Goal: Task Accomplishment & Management: Complete application form

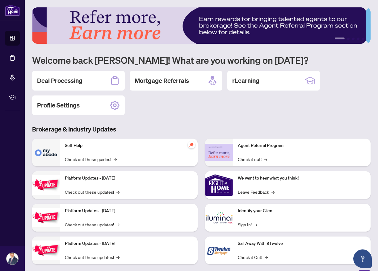
click at [56, 79] on h2 "Deal Processing" at bounding box center [59, 80] width 45 height 9
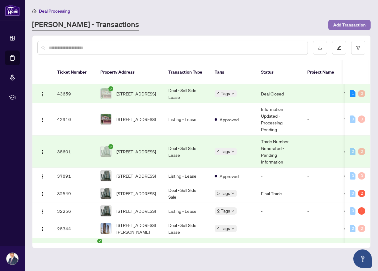
click at [336, 23] on span "Add Transaction" at bounding box center [349, 25] width 32 height 10
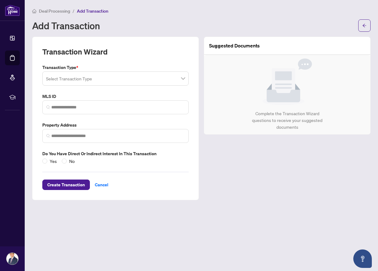
click at [184, 78] on span at bounding box center [115, 79] width 139 height 12
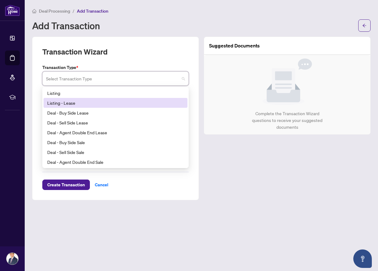
click at [69, 103] on div "Listing - Lease" at bounding box center [115, 103] width 136 height 7
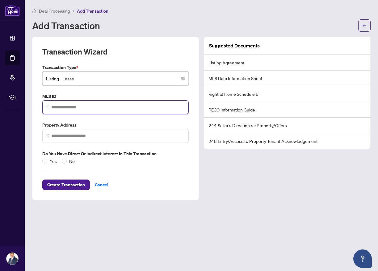
click at [67, 106] on input "search" at bounding box center [117, 107] width 133 height 6
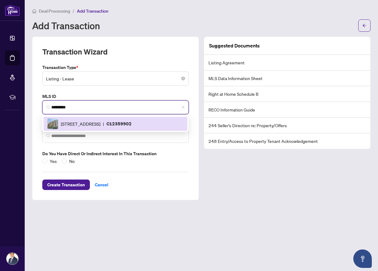
click at [131, 126] on p "C12359902" at bounding box center [118, 123] width 25 height 7
type input "*********"
type input "**********"
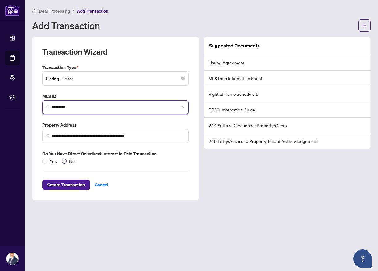
type input "*********"
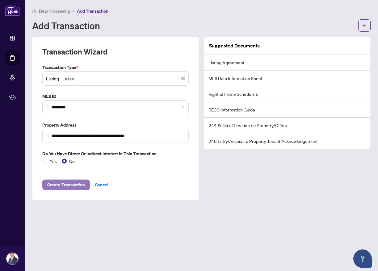
click at [78, 186] on span "Create Transaction" at bounding box center [66, 185] width 38 height 10
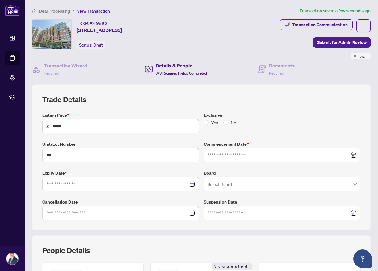
type input "**********"
click at [349, 184] on span at bounding box center [281, 185] width 149 height 12
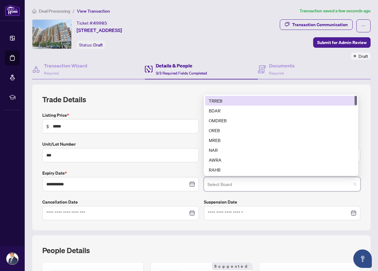
click at [218, 102] on div "TRREB" at bounding box center [281, 100] width 144 height 7
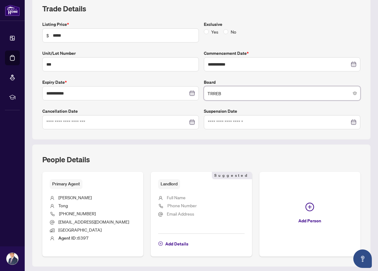
scroll to position [90, 0]
click at [171, 197] on span "Full Name" at bounding box center [176, 199] width 19 height 6
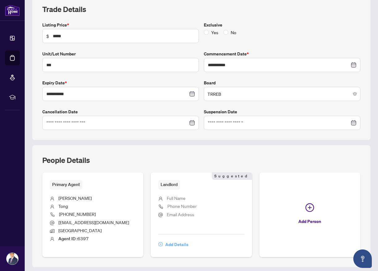
click at [174, 245] on span "Add Details" at bounding box center [176, 245] width 23 height 10
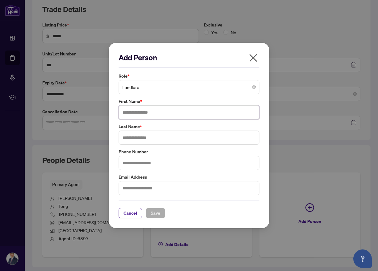
click at [141, 113] on input "text" at bounding box center [188, 112] width 141 height 14
type input "***"
click at [147, 139] on input "text" at bounding box center [188, 138] width 141 height 14
type input "***"
click at [125, 160] on input "text" at bounding box center [188, 163] width 141 height 14
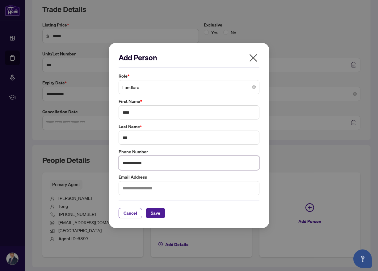
type input "**********"
click at [132, 163] on input "**********" at bounding box center [188, 163] width 141 height 14
click at [143, 89] on span "Landlord" at bounding box center [188, 87] width 133 height 12
click at [160, 89] on span "Landlord" at bounding box center [188, 87] width 133 height 12
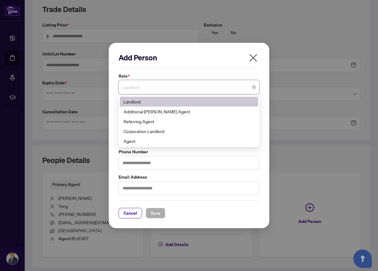
click at [128, 102] on div "Landlord" at bounding box center [188, 101] width 131 height 7
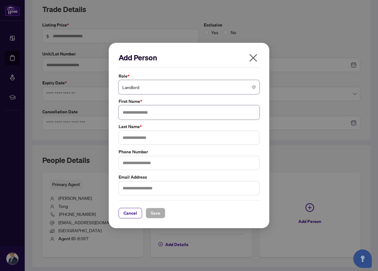
click at [143, 112] on input "text" at bounding box center [188, 112] width 141 height 14
type input "***"
click at [149, 139] on input "text" at bounding box center [188, 138] width 141 height 14
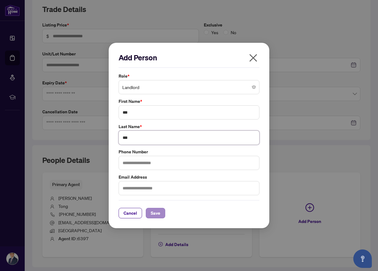
type input "***"
click at [159, 216] on span "Save" at bounding box center [156, 214] width 10 height 10
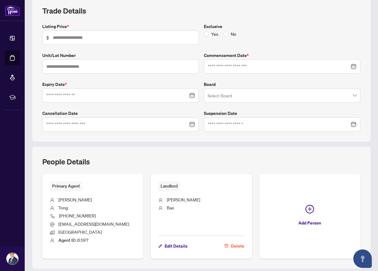
scroll to position [86, 0]
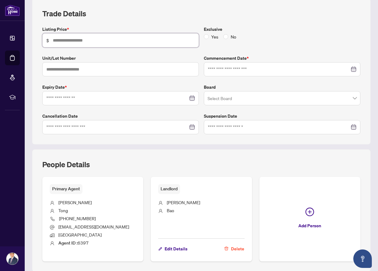
click at [92, 39] on input "text" at bounding box center [124, 40] width 142 height 7
type input "*****"
click at [92, 68] on input "text" at bounding box center [120, 69] width 156 height 14
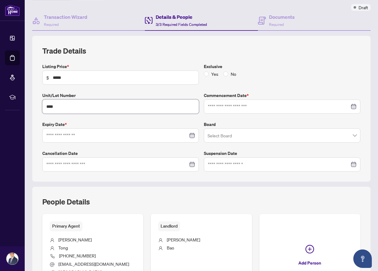
scroll to position [49, 0]
type input "****"
click at [349, 107] on div at bounding box center [282, 106] width 148 height 7
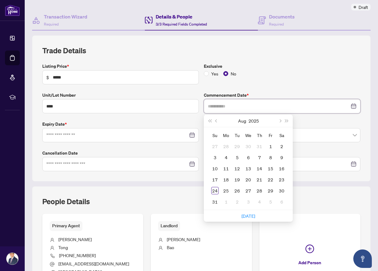
type input "**********"
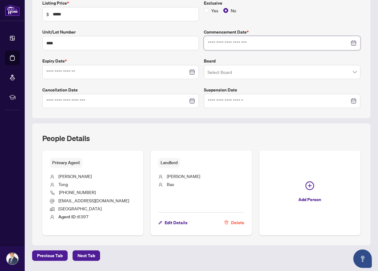
scroll to position [124, 0]
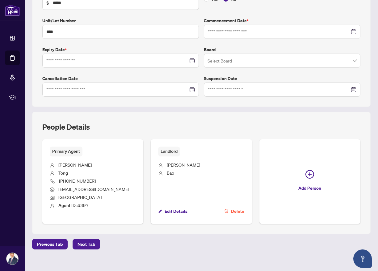
click at [59, 244] on div "Deal Processing / View Transaction Transaction saved a few seconds ago Ticket #…" at bounding box center [201, 78] width 343 height 388
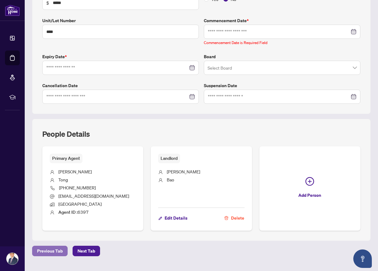
click at [57, 250] on span "Previous Tab" at bounding box center [50, 251] width 26 height 10
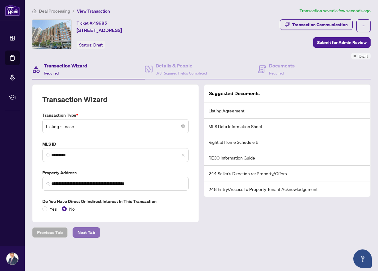
click at [82, 232] on span "Next Tab" at bounding box center [86, 233] width 18 height 10
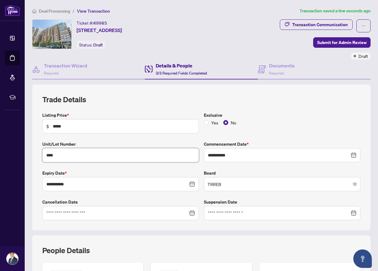
click at [58, 155] on input "****" at bounding box center [120, 155] width 156 height 14
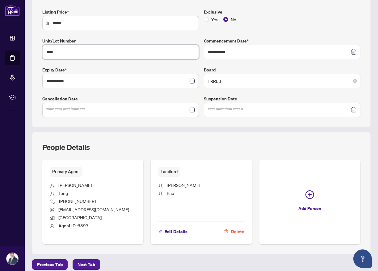
scroll to position [103, 0]
type input "***"
click at [117, 134] on div "People Details Primary Agent [PERSON_NAME] [PHONE_NUMBER] [EMAIL_ADDRESS][DOMAI…" at bounding box center [201, 194] width 338 height 122
click at [84, 265] on span "Next Tab" at bounding box center [86, 265] width 18 height 10
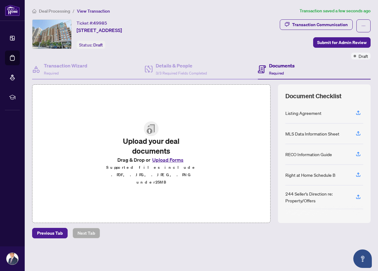
click at [163, 164] on button "Upload Forms" at bounding box center [167, 160] width 35 height 8
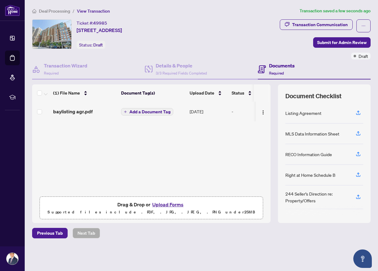
click at [170, 204] on button "Upload Forms" at bounding box center [167, 205] width 35 height 8
click at [168, 205] on button "Upload Forms" at bounding box center [167, 205] width 35 height 8
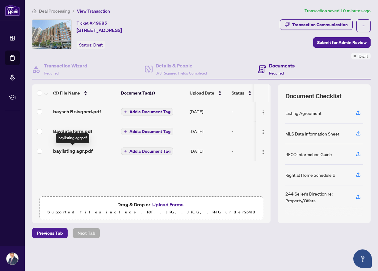
click at [75, 152] on span "baylisting agr.pdf" at bounding box center [72, 150] width 39 height 7
click at [261, 151] on img "button" at bounding box center [262, 152] width 5 height 5
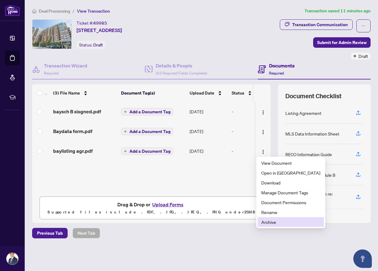
click at [268, 223] on span "Archive" at bounding box center [290, 222] width 59 height 7
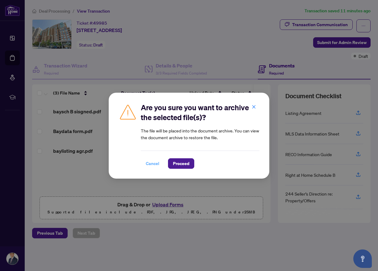
click at [147, 165] on span "Cancel" at bounding box center [153, 164] width 14 height 10
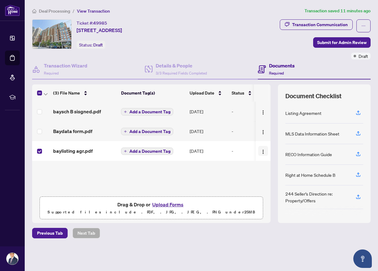
click at [261, 154] on img "button" at bounding box center [262, 152] width 5 height 5
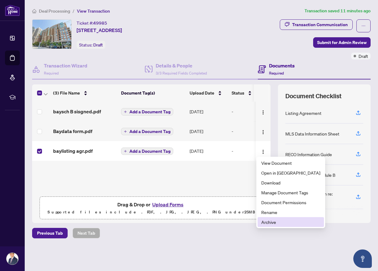
click at [270, 221] on span "Archive" at bounding box center [290, 222] width 59 height 7
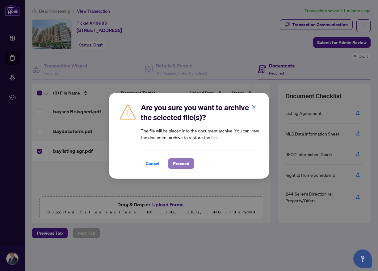
click at [184, 166] on span "Proceed" at bounding box center [181, 164] width 16 height 10
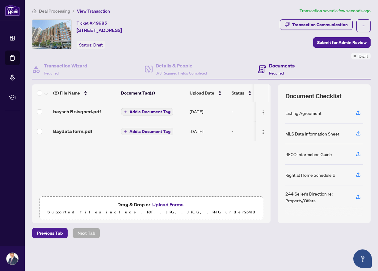
click at [169, 204] on button "Upload Forms" at bounding box center [167, 205] width 35 height 8
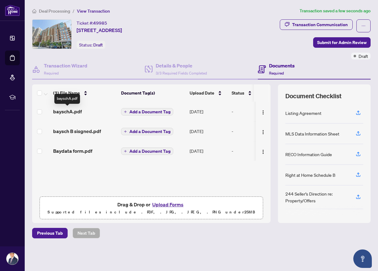
click at [68, 111] on span "bayschA.pdf" at bounding box center [67, 111] width 29 height 7
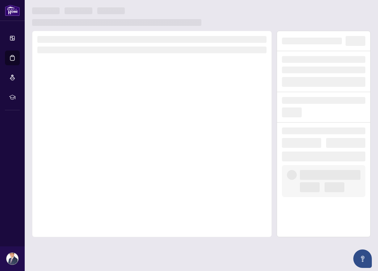
click at [68, 111] on div at bounding box center [151, 134] width 239 height 207
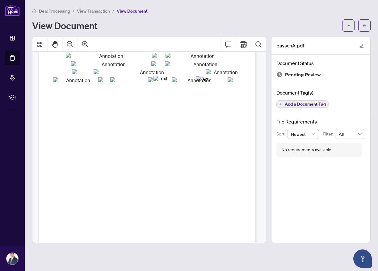
scroll to position [31, 0]
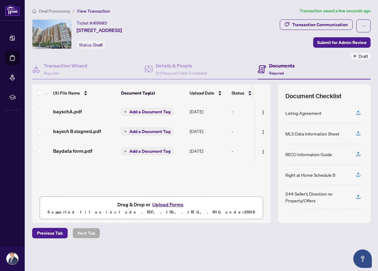
click at [142, 132] on span "Add a Document Tag" at bounding box center [149, 132] width 41 height 4
click at [142, 132] on h3 at bounding box center [186, 133] width 137 height 7
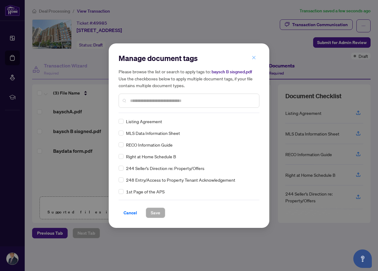
click at [252, 58] on icon "close" at bounding box center [253, 58] width 4 height 4
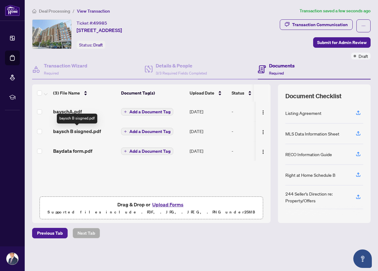
click at [79, 132] on span "baysch B sisgned.pdf" at bounding box center [77, 131] width 48 height 7
click at [138, 113] on span "Add a Document Tag" at bounding box center [149, 112] width 41 height 4
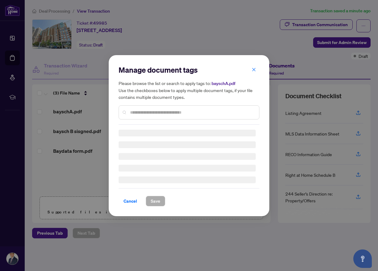
click at [138, 113] on input "text" at bounding box center [192, 112] width 124 height 7
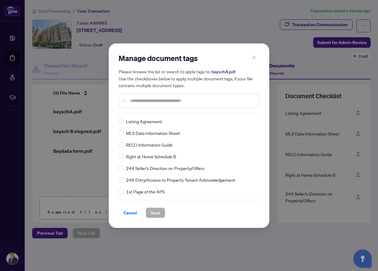
click at [253, 59] on icon "close" at bounding box center [253, 58] width 4 height 4
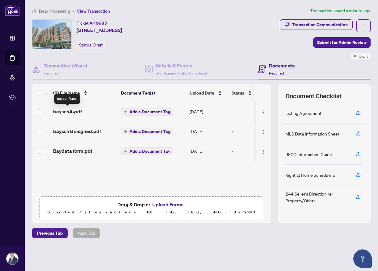
click at [69, 111] on span "bayschA.pdf" at bounding box center [67, 111] width 29 height 7
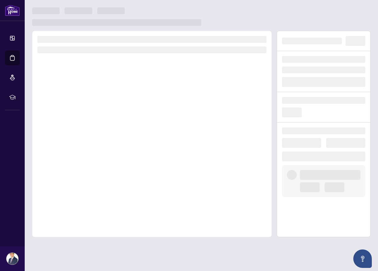
click at [69, 112] on div at bounding box center [151, 134] width 239 height 207
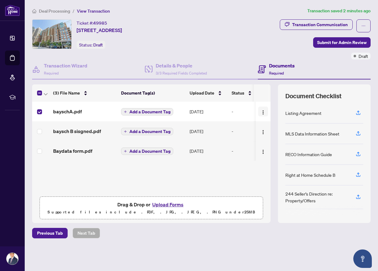
click at [262, 112] on img "button" at bounding box center [262, 112] width 5 height 5
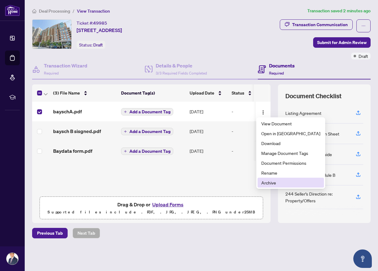
click at [272, 183] on span "Archive" at bounding box center [290, 183] width 59 height 7
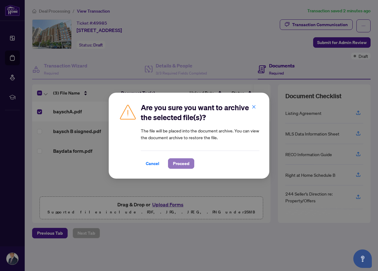
click at [181, 164] on span "Proceed" at bounding box center [181, 164] width 16 height 10
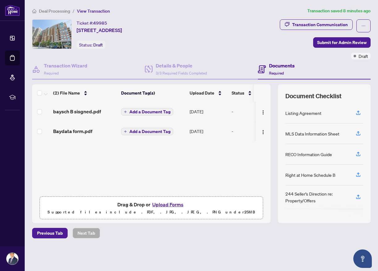
click at [170, 205] on button "Upload Forms" at bounding box center [167, 205] width 35 height 8
click at [172, 204] on button "Upload Forms" at bounding box center [167, 205] width 35 height 8
click at [176, 205] on button "Upload Forms" at bounding box center [167, 205] width 35 height 8
click at [171, 205] on button "Upload Forms" at bounding box center [167, 205] width 35 height 8
click at [170, 205] on button "Upload Forms" at bounding box center [167, 205] width 35 height 8
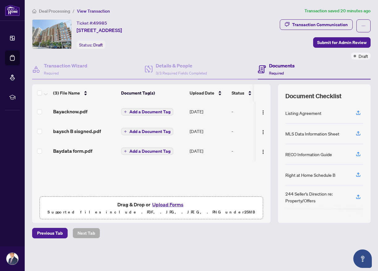
click at [159, 205] on button "Upload Forms" at bounding box center [167, 205] width 35 height 8
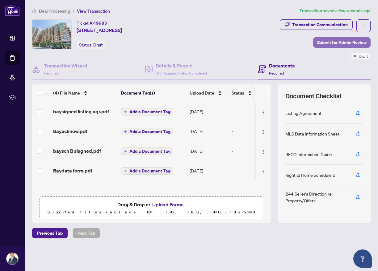
click at [330, 42] on span "Submit for Admin Review" at bounding box center [341, 43] width 49 height 10
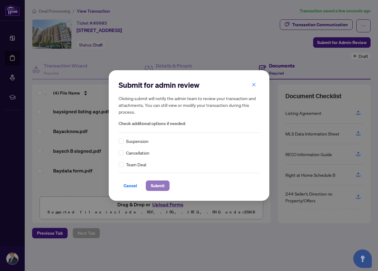
click at [155, 184] on span "Submit" at bounding box center [158, 186] width 14 height 10
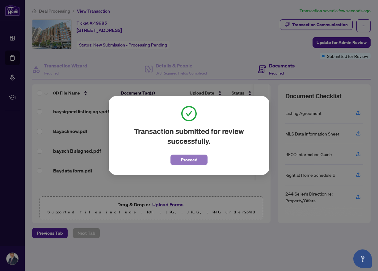
click at [188, 160] on span "Proceed" at bounding box center [189, 160] width 16 height 10
